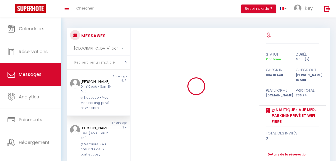
select select "message"
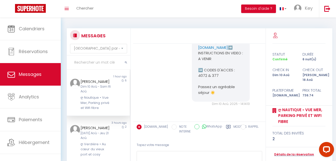
click at [95, 67] on input "text" at bounding box center [99, 63] width 64 height 14
click at [103, 61] on input "text" at bounding box center [99, 63] width 64 height 14
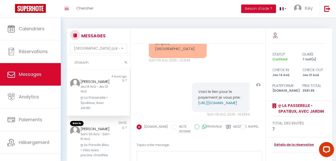
scroll to position [1400, 0]
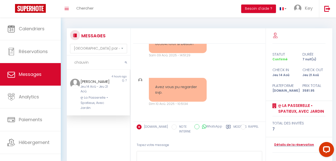
type input "chauvin"
click at [108, 89] on div "[PERSON_NAME] Jeu 14 Aoû - Jeu 21 Aoû ღ La Passerelle • Spatieux, Avec Jardin" at bounding box center [95, 95] width 37 height 32
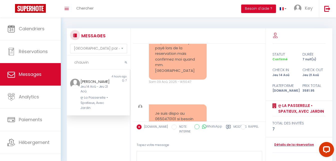
scroll to position [1247, 0]
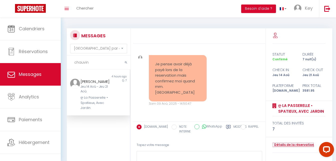
click at [280, 144] on link "Détails de la réservation" at bounding box center [294, 144] width 42 height 5
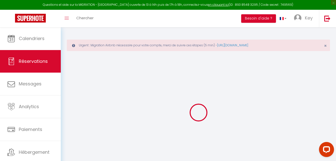
type input "[PERSON_NAME]"
type input "chauvin"
type input "[EMAIL_ADDRESS][DOMAIN_NAME]"
type input "[PHONE_NUMBER]"
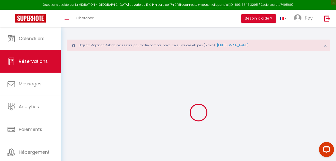
type input "[PHONE_NUMBER]"
select select "FR"
type input "513.75"
type input "50.15"
select select "55436"
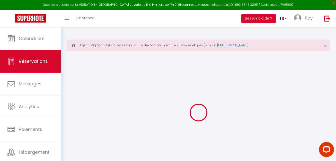
select select "1"
select select
type input "7"
select select "12"
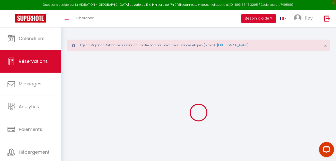
select select
type input "3139"
checkbox input "false"
type input "0"
select select "2"
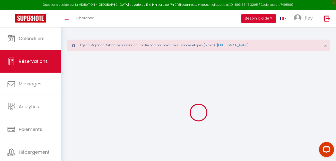
type input "180"
type input "0"
select select
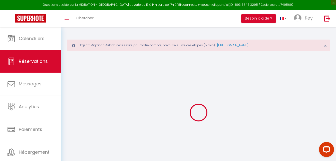
select select "14"
checkbox input "false"
select select
checkbox input "false"
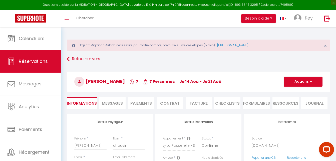
select select
checkbox input "false"
type textarea "Bonjour, nous venons de Bordeaux avec 4 enfants. Nous avons hâte de découvrir c…"
type 4€1 "** THIS RESERVATION HAS BEEN PRE-PAID ** BOOKING NOTE : Payment charge is EUR 5…"
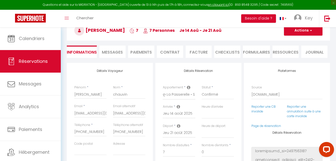
click at [146, 52] on li "Paiements" at bounding box center [141, 52] width 26 height 12
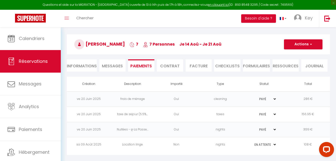
scroll to position [39, 0]
click at [246, 147] on td "PAYÉ EN ATTENTE" at bounding box center [264, 144] width 44 height 15
click at [111, 66] on span "Messages" at bounding box center [112, 66] width 21 height 6
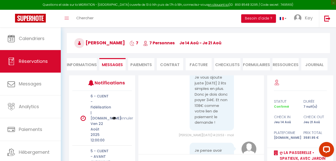
scroll to position [1273, 0]
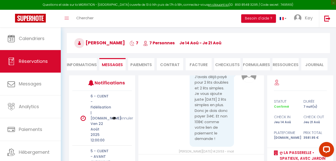
click at [139, 71] on div "Retourner vers [PERSON_NAME] 7 7 Personnes je 14 Aoû - je 21 Aoû Actions Enregi…" at bounding box center [199, 45] width 270 height 59
click at [148, 65] on li "Paiements" at bounding box center [141, 64] width 26 height 12
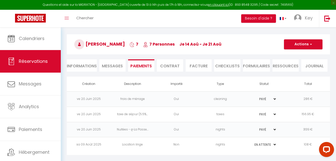
click at [177, 97] on td "Oui" at bounding box center [177, 98] width 44 height 15
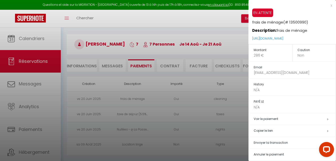
click at [177, 97] on div at bounding box center [168, 80] width 336 height 161
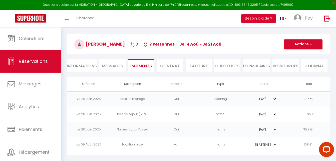
click at [113, 65] on span "Messages" at bounding box center [112, 66] width 21 height 6
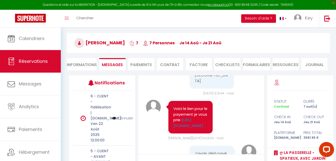
scroll to position [1503, 0]
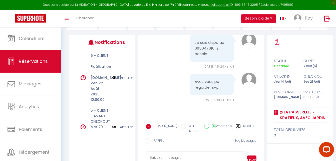
scroll to position [97, 0]
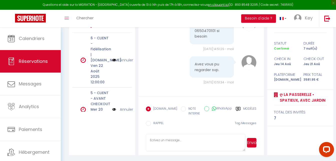
click at [178, 144] on textarea at bounding box center [196, 143] width 100 height 18
type textarea "Bonjour, Nous n'avons pas encore reçu le paiement pour le linge de 2 lits doubl…"
click at [257, 144] on button "Envoyer" at bounding box center [252, 143] width 10 height 10
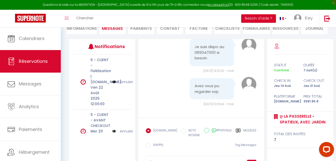
scroll to position [1503, 0]
